Goal: Information Seeking & Learning: Check status

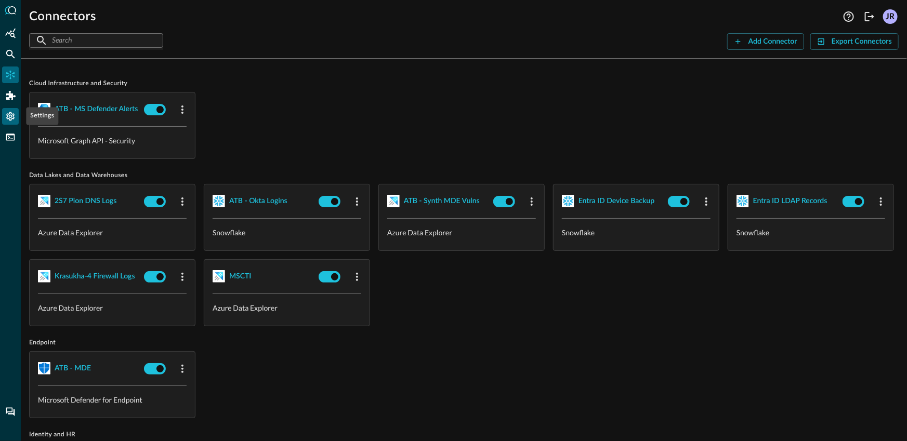
click at [11, 118] on icon "Settings" at bounding box center [10, 116] width 8 height 9
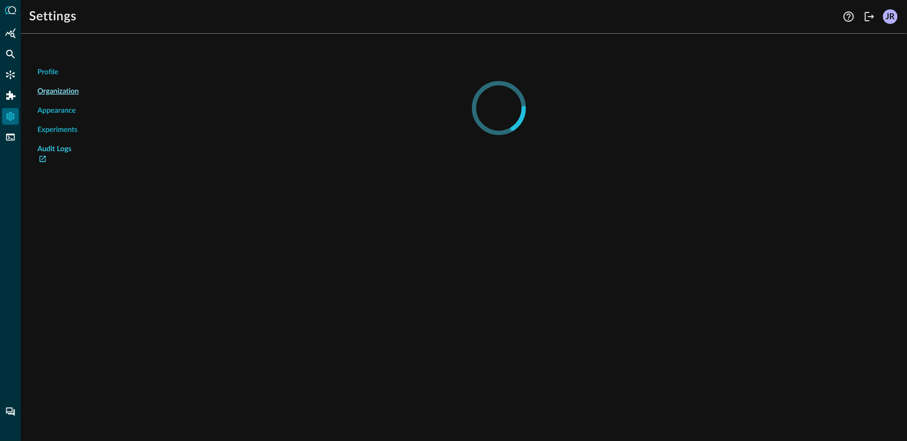
click at [54, 150] on link "Audit Logs" at bounding box center [58, 155] width 42 height 22
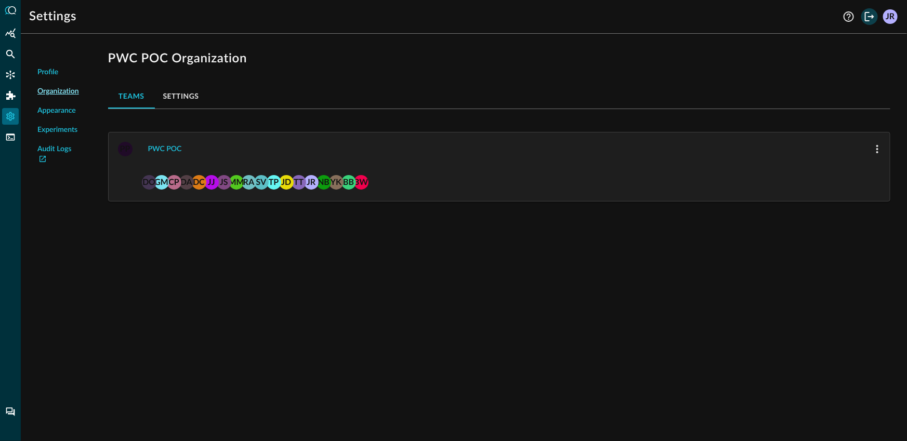
click at [872, 12] on icon "Logout" at bounding box center [869, 16] width 12 height 12
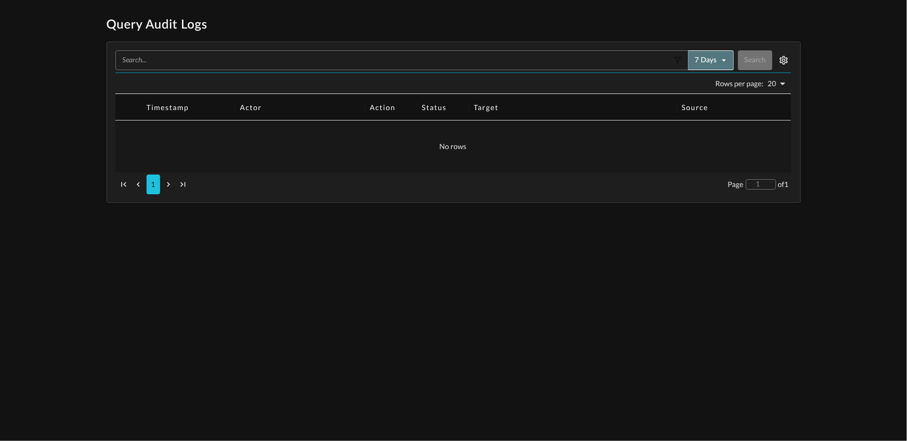
click at [714, 61] on button "7 days" at bounding box center [711, 60] width 46 height 20
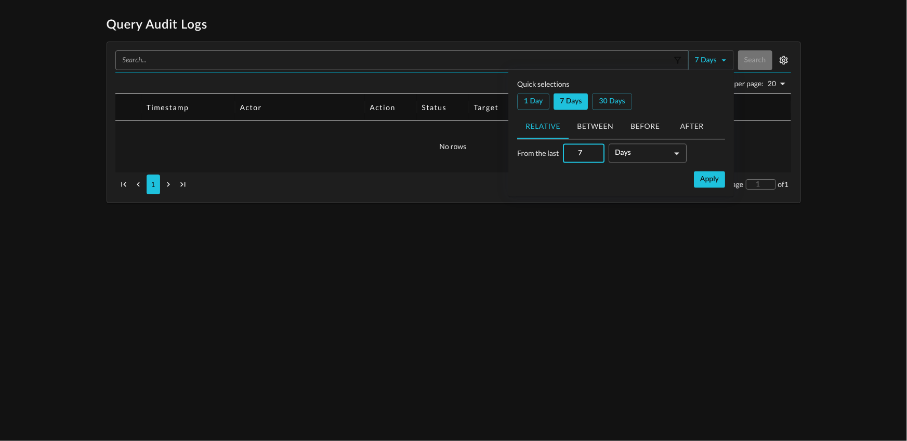
click at [518, 110] on div "Quick selections 1 day 7 days 30 days Relative Between Before After 7 ​ Day s d…" at bounding box center [621, 133] width 208 height 109
click at [524, 102] on button "1 day" at bounding box center [533, 102] width 32 height 17
type input "1"
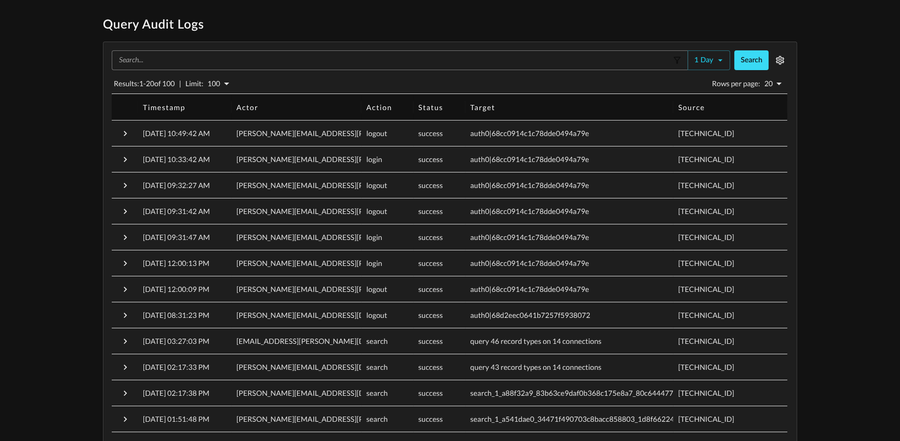
click at [762, 57] on button "Search" at bounding box center [751, 60] width 34 height 20
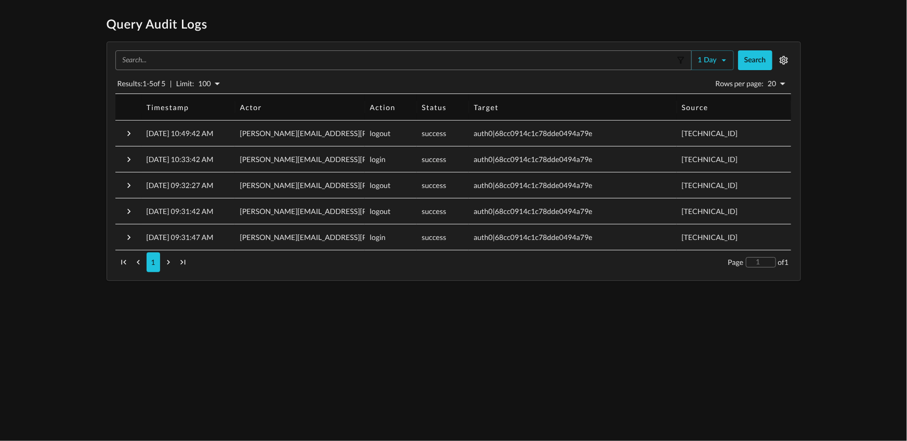
click at [66, 152] on div "Query Audit Logs ​ 1 day Search Results: 1 - 5 of 5 | Limit: 100 100 Rows per p…" at bounding box center [453, 149] width 907 height 264
